Goal: Transaction & Acquisition: Purchase product/service

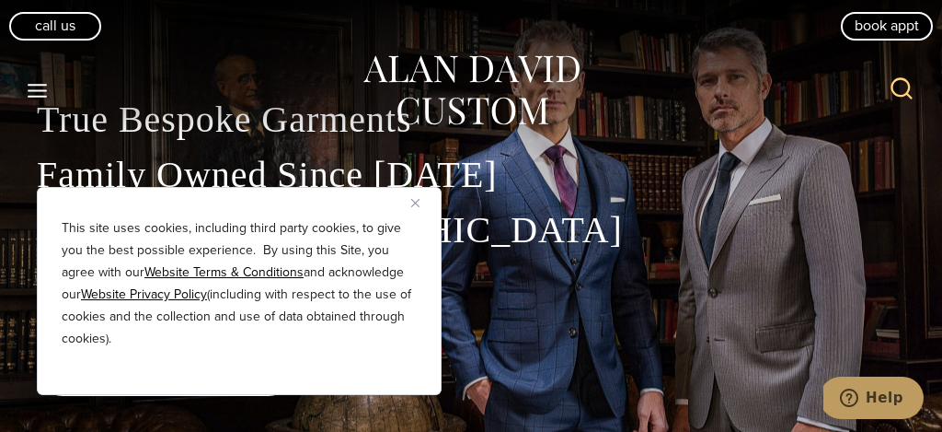
click at [413, 202] on img "Close" at bounding box center [415, 203] width 8 height 8
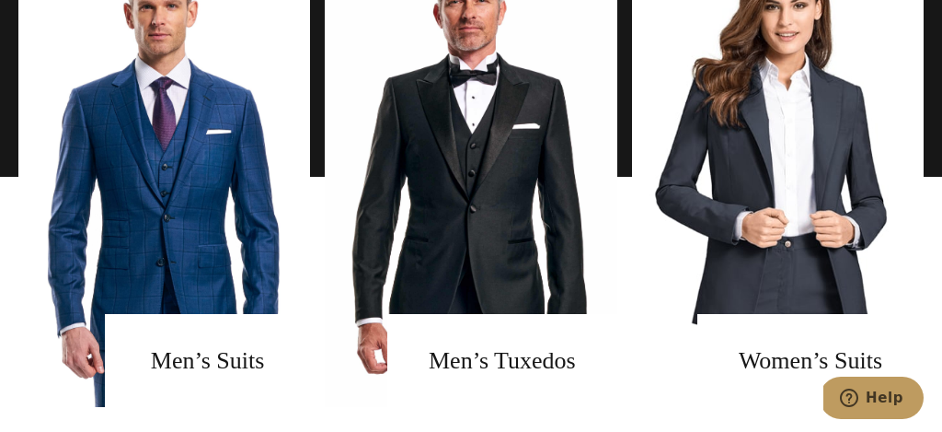
scroll to position [1125, 0]
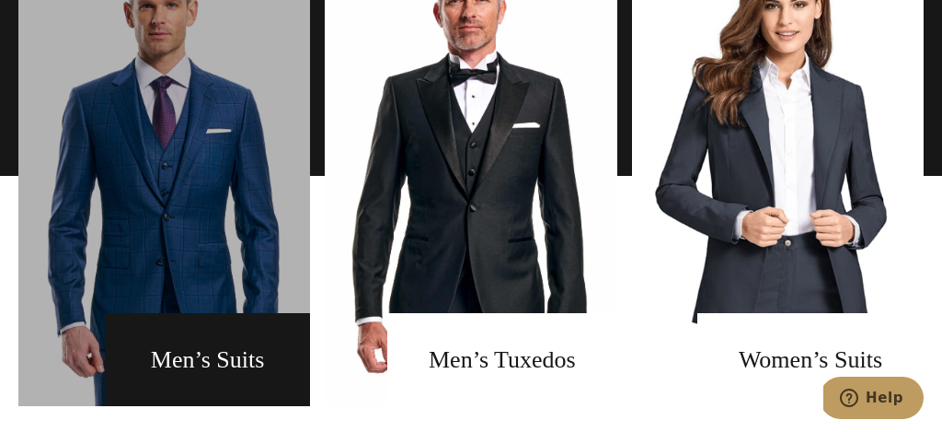
click at [213, 238] on link "men's suits" at bounding box center [164, 176] width 292 height 460
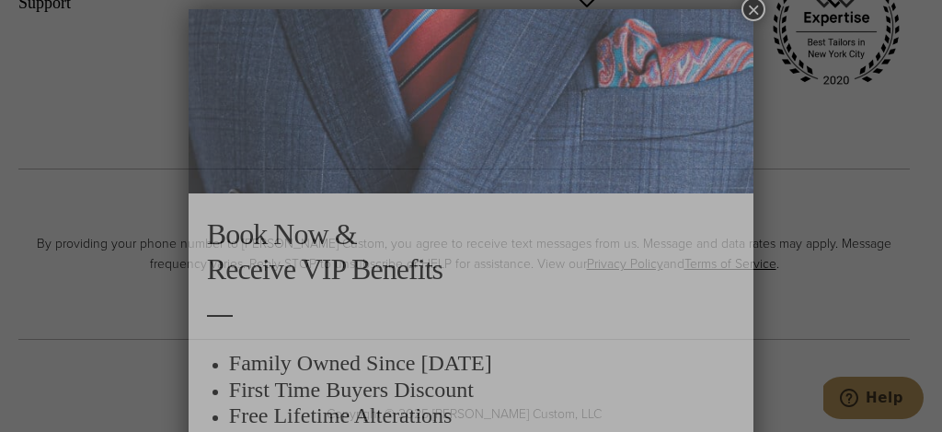
scroll to position [9, 0]
